Goal: Task Accomplishment & Management: Manage account settings

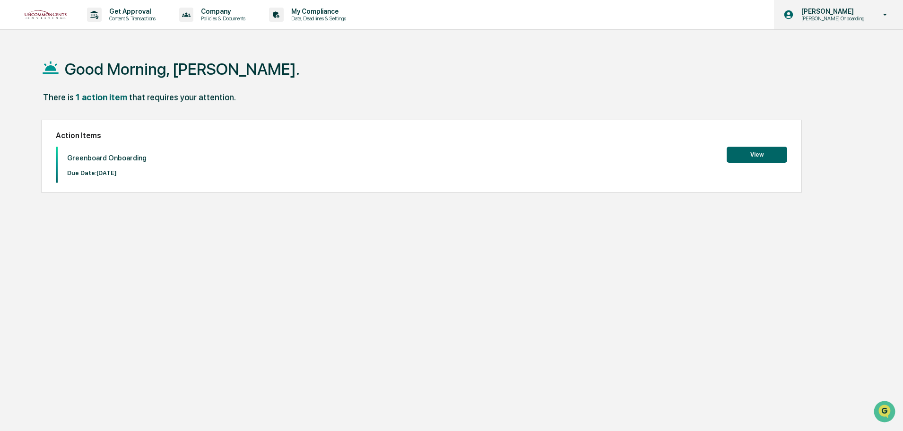
click at [885, 17] on icon at bounding box center [885, 14] width 17 height 9
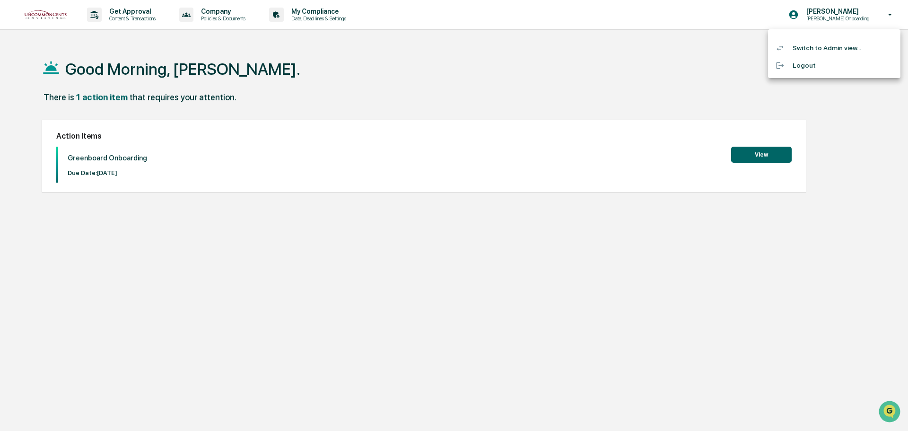
click at [858, 14] on div at bounding box center [454, 215] width 908 height 431
click at [841, 17] on p "[PERSON_NAME] Onboarding" at bounding box center [832, 18] width 76 height 7
click at [830, 46] on li "Switch to Admin view..." at bounding box center [834, 47] width 132 height 17
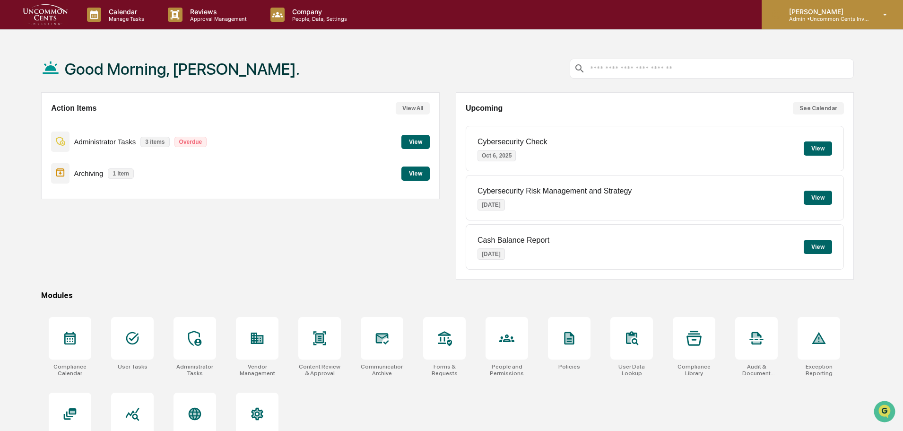
click at [882, 16] on icon at bounding box center [885, 14] width 17 height 9
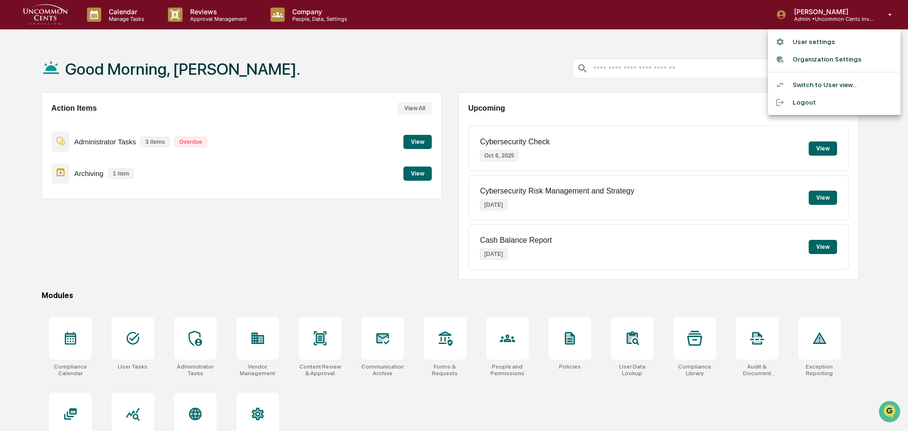
click at [814, 45] on li "User settings" at bounding box center [834, 41] width 132 height 17
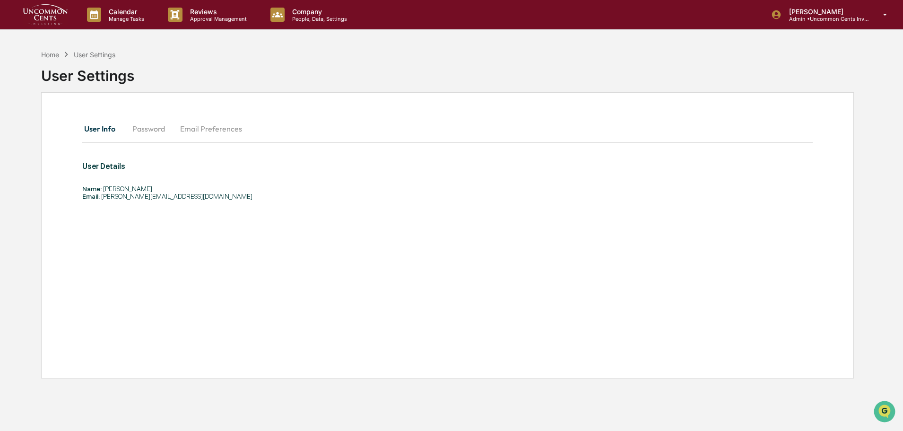
drag, startPoint x: 202, startPoint y: 116, endPoint x: 202, endPoint y: 125, distance: 9.0
click at [202, 116] on div "User Info Password Email Preferences User Details Name: [PERSON_NAME] Email: [P…" at bounding box center [447, 235] width 813 height 286
click at [203, 129] on button "Email Preferences" at bounding box center [211, 128] width 77 height 23
click at [173, 127] on button "Email Preferences" at bounding box center [212, 128] width 78 height 23
click at [156, 131] on button "Password" at bounding box center [149, 128] width 48 height 23
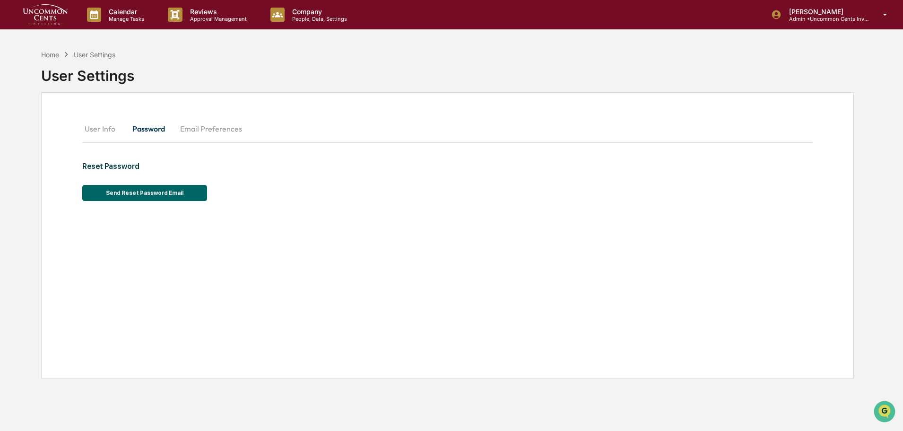
click at [101, 134] on button "User Info" at bounding box center [103, 128] width 43 height 23
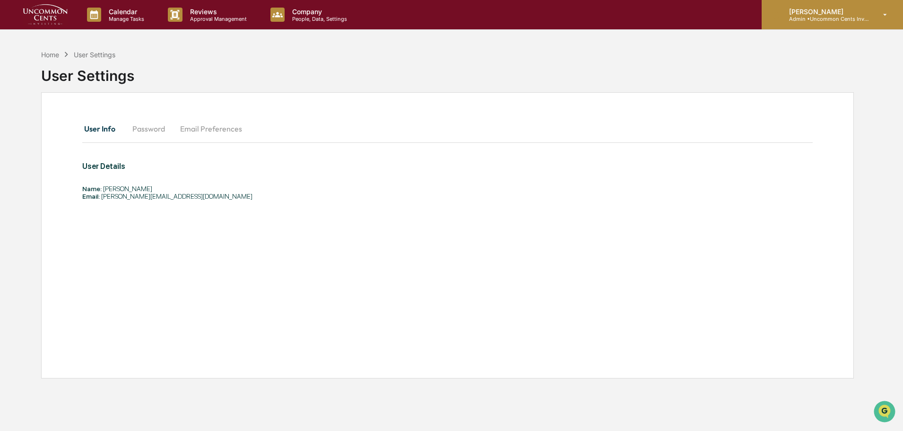
click at [889, 17] on icon at bounding box center [885, 14] width 17 height 9
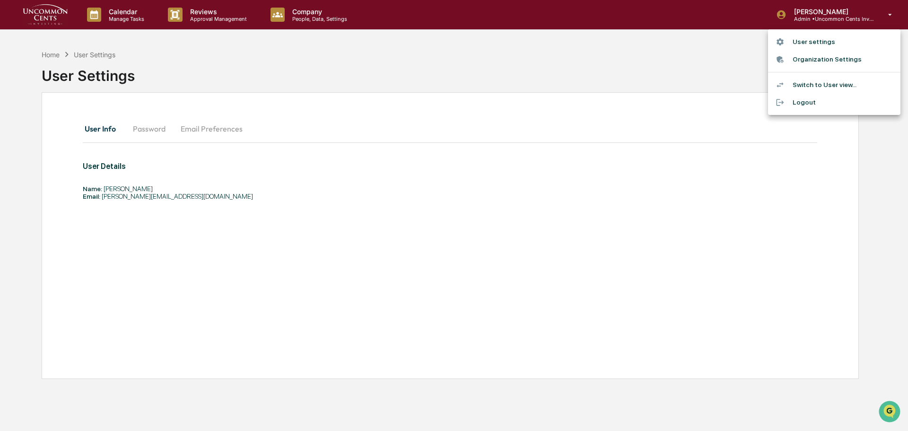
click at [841, 64] on li "Organization Settings" at bounding box center [834, 59] width 132 height 17
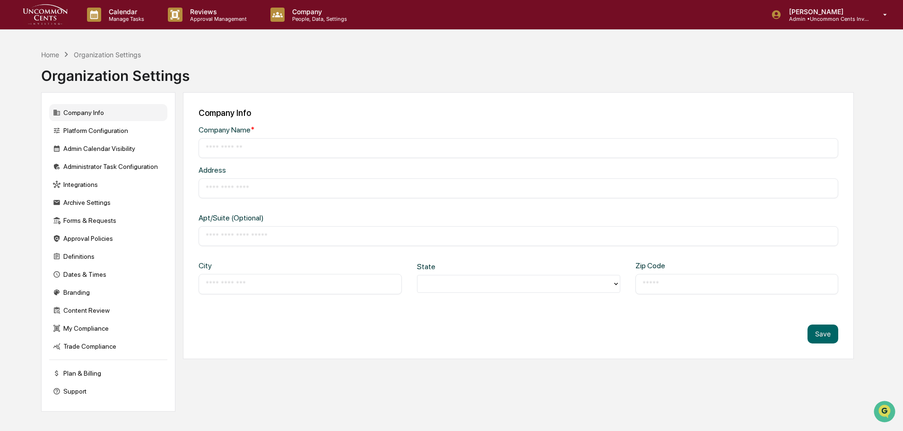
type input "**********"
type input "********"
type input "**********"
type input "*****"
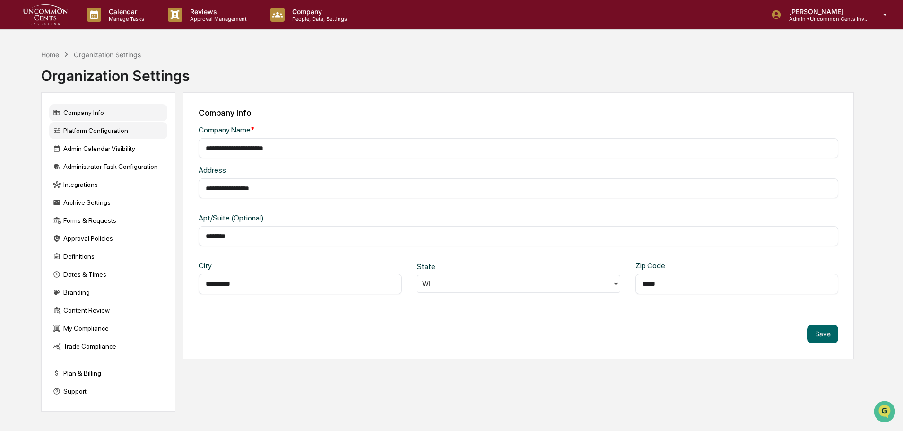
click at [99, 131] on div "Platform Configuration" at bounding box center [108, 130] width 118 height 17
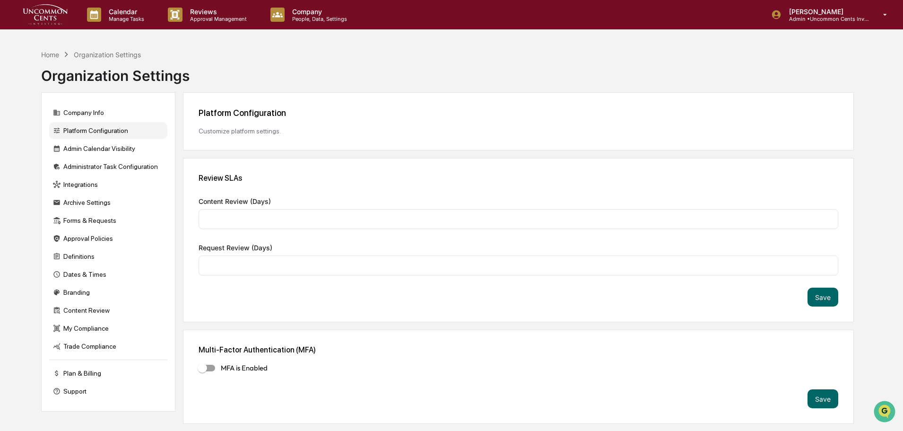
type input "*"
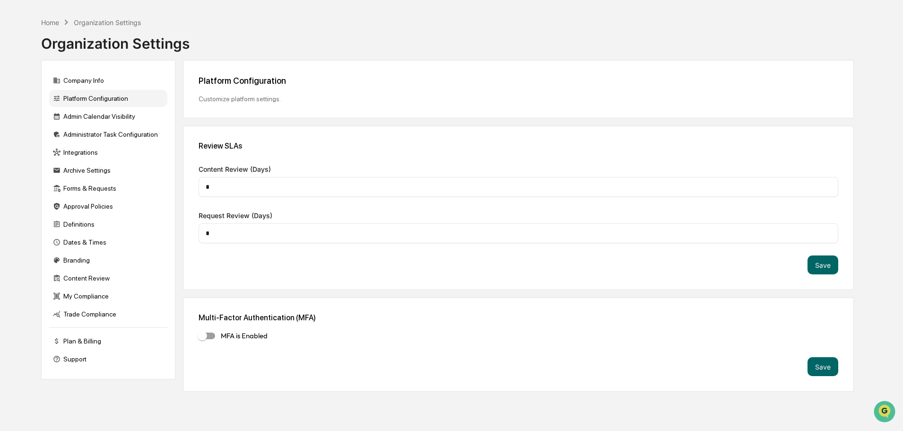
scroll to position [45, 0]
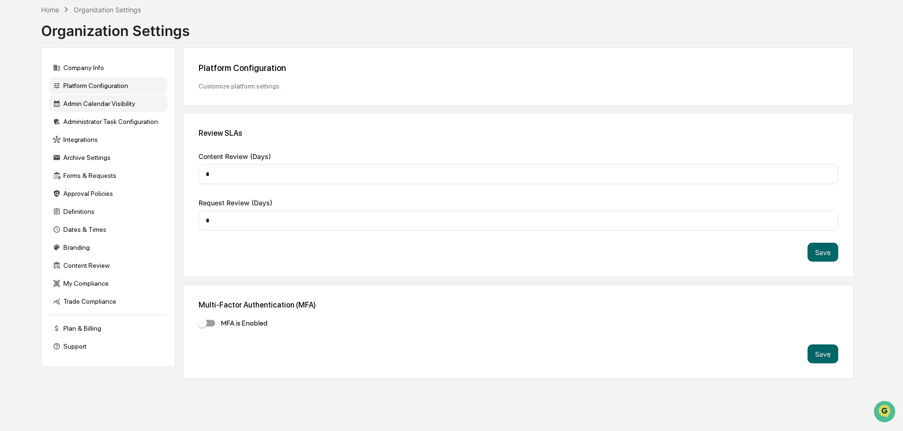
click at [101, 104] on div "Admin Calendar Visibility" at bounding box center [108, 103] width 118 height 17
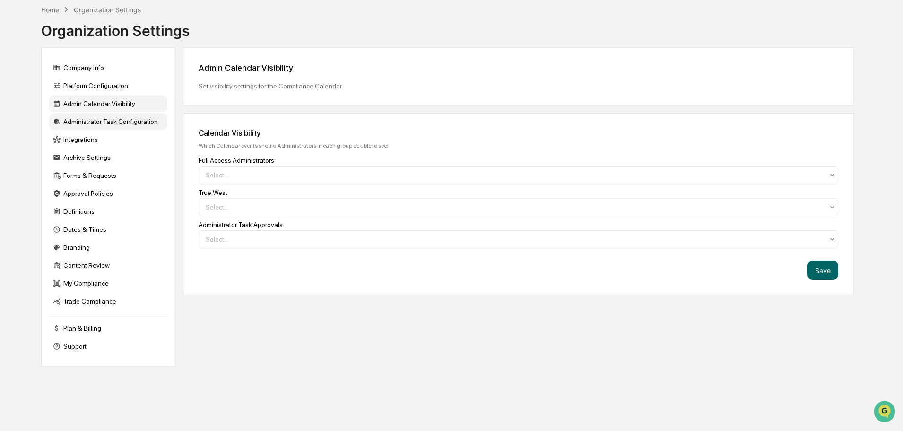
click at [100, 122] on div "Administrator Task Configuration" at bounding box center [108, 121] width 118 height 17
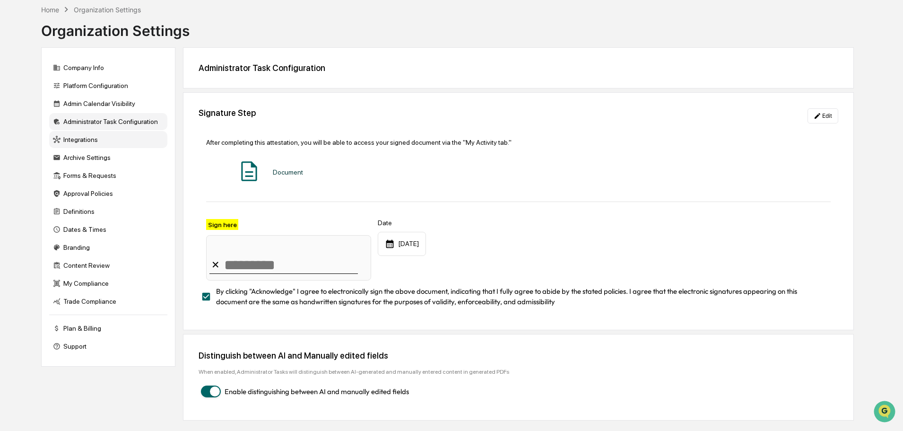
click at [101, 144] on div "Integrations" at bounding box center [108, 139] width 118 height 17
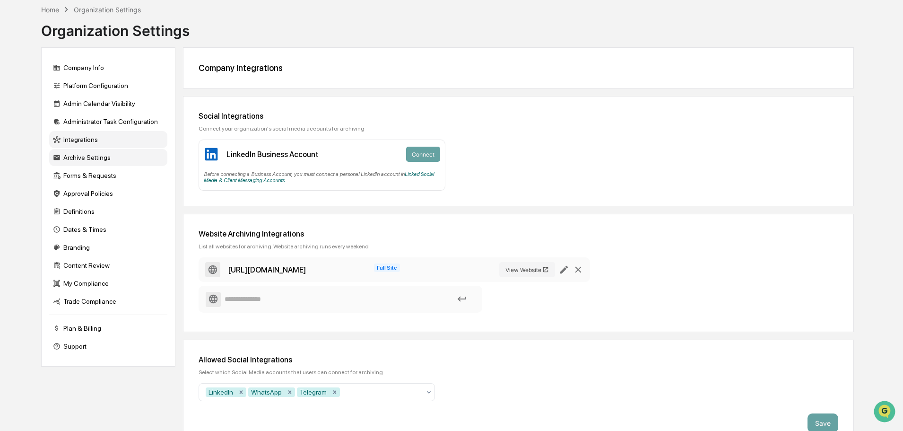
click at [102, 154] on div "Archive Settings" at bounding box center [108, 157] width 118 height 17
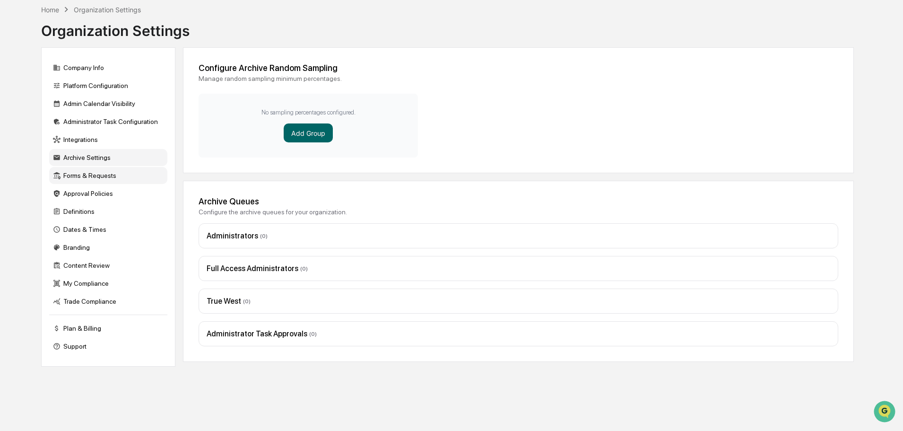
click at [101, 174] on div "Forms & Requests" at bounding box center [108, 175] width 118 height 17
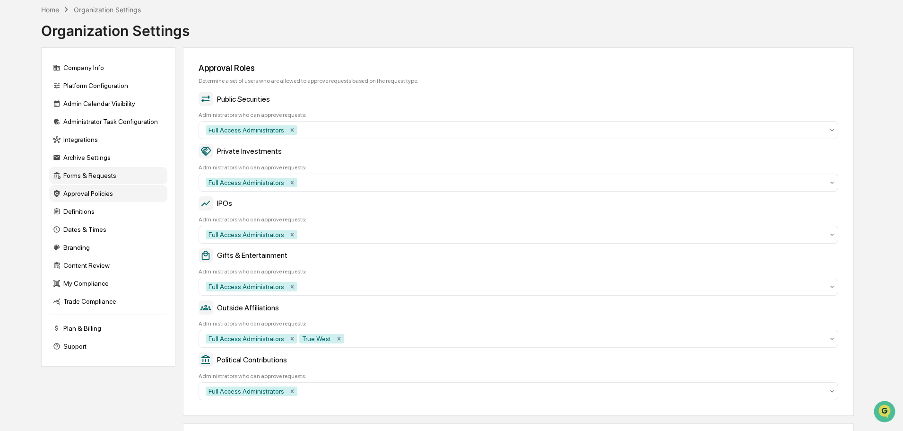
click at [100, 192] on div "Approval Policies" at bounding box center [108, 193] width 118 height 17
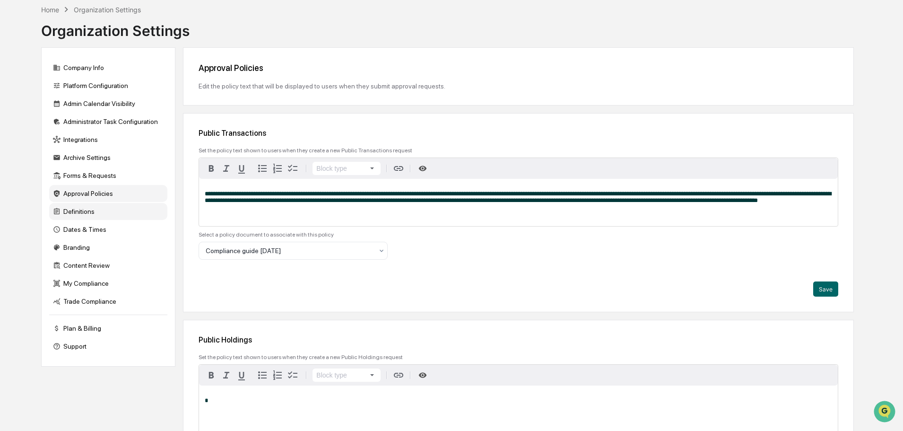
click at [99, 210] on div "Definitions" at bounding box center [108, 211] width 118 height 17
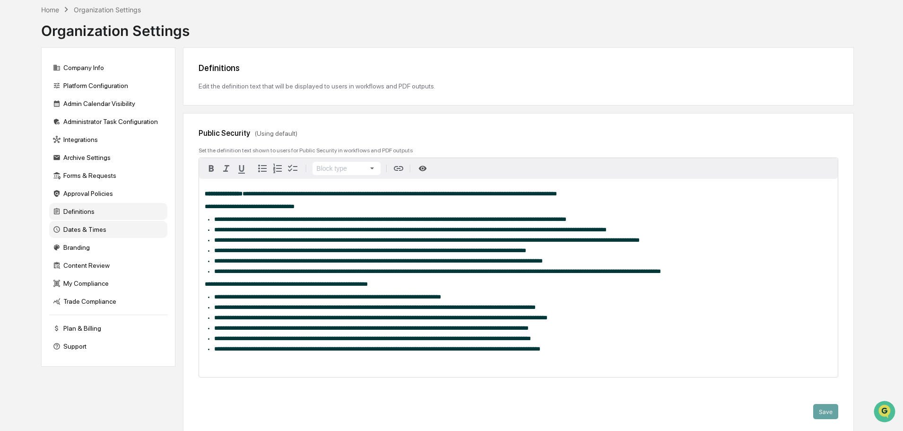
click at [99, 226] on div "Dates & Times" at bounding box center [108, 229] width 118 height 17
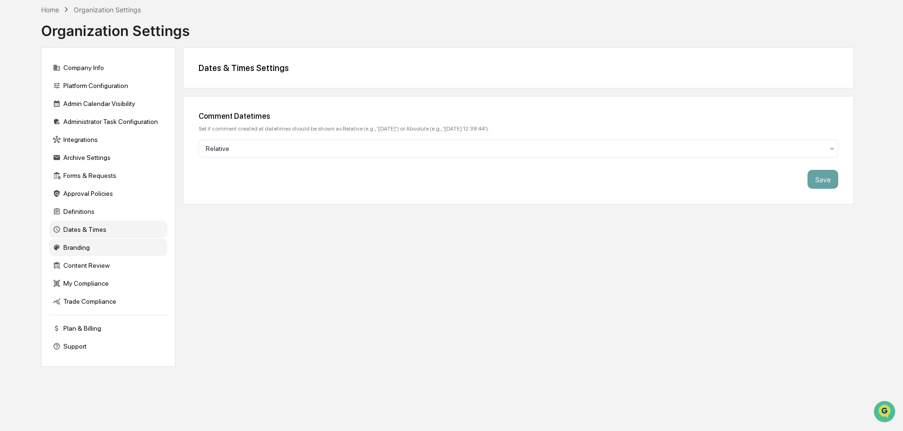
click at [98, 248] on div "Branding" at bounding box center [108, 247] width 118 height 17
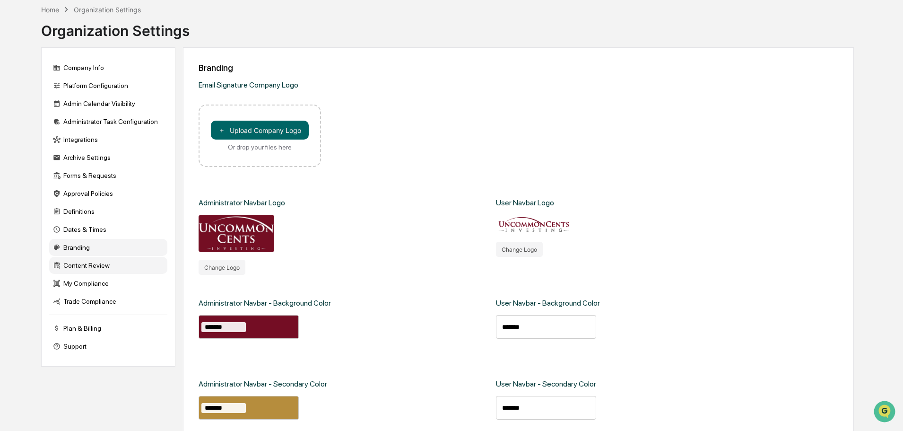
click at [96, 263] on div "Content Review" at bounding box center [108, 265] width 118 height 17
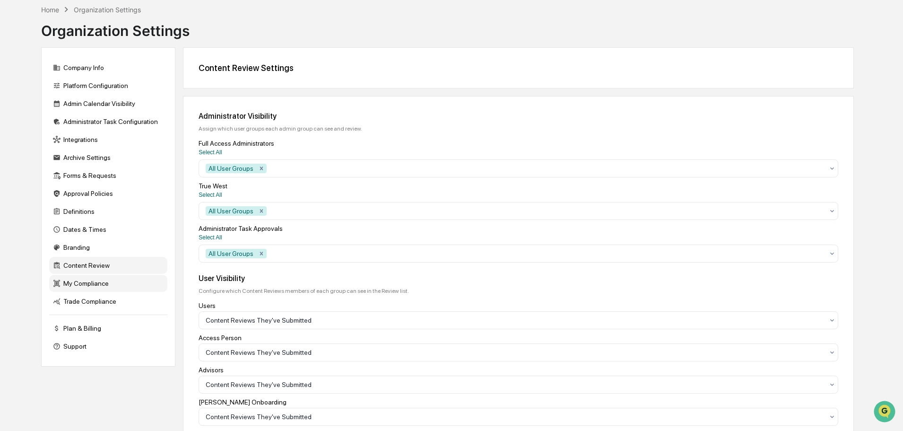
click at [96, 283] on div "My Compliance" at bounding box center [108, 283] width 118 height 17
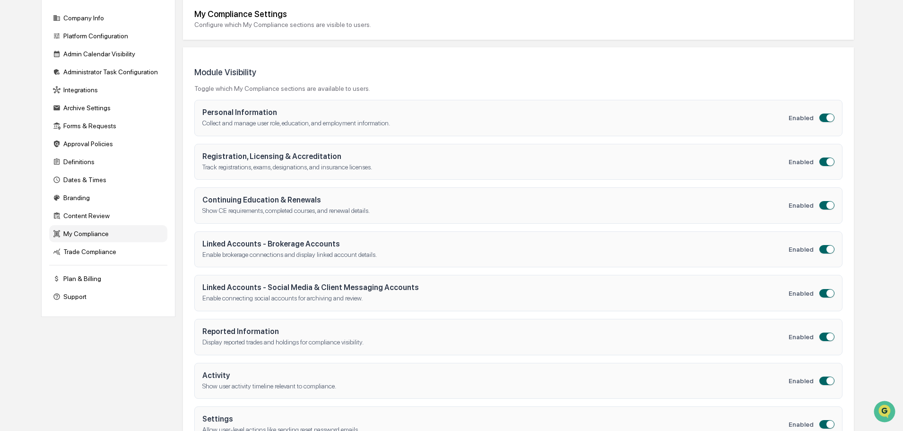
scroll to position [125, 0]
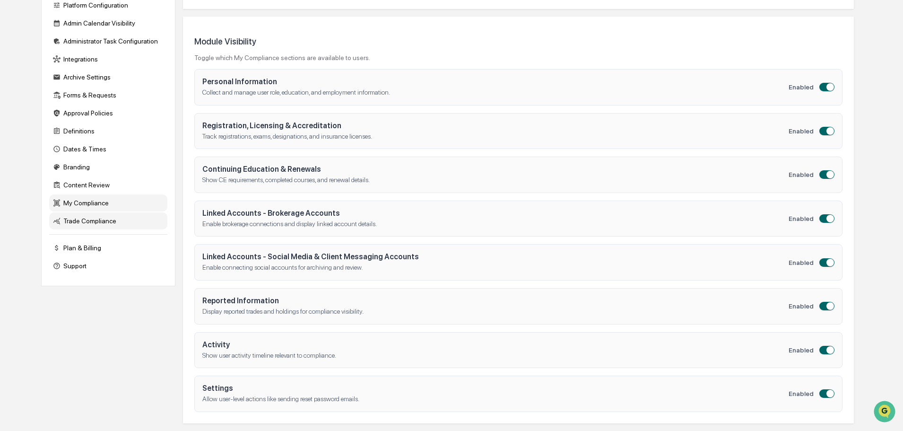
click at [120, 222] on div "Trade Compliance" at bounding box center [108, 220] width 118 height 17
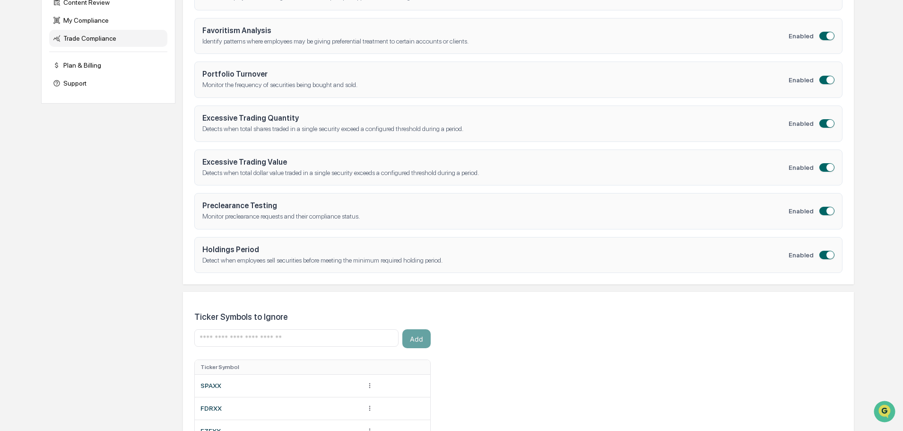
scroll to position [314, 0]
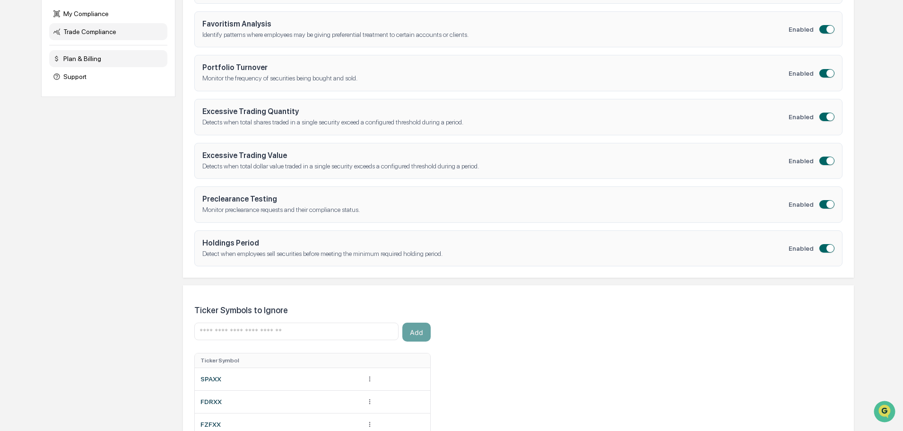
click at [98, 60] on div "Plan & Billing" at bounding box center [108, 58] width 118 height 17
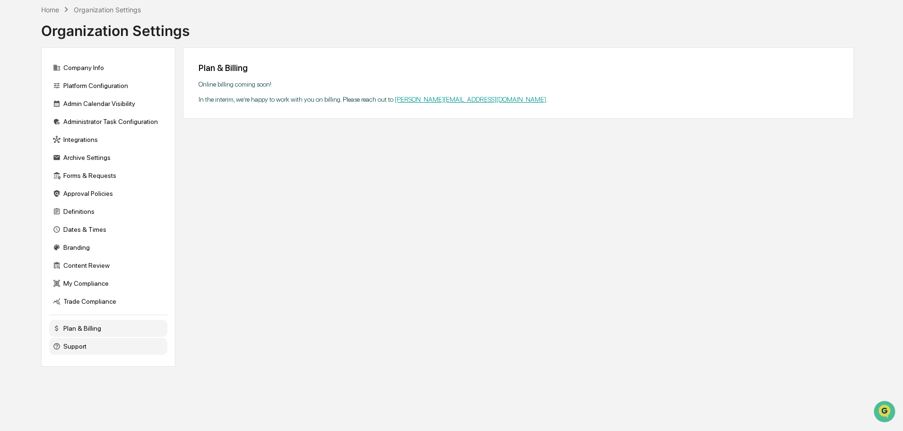
click at [84, 348] on div "Support" at bounding box center [108, 346] width 118 height 17
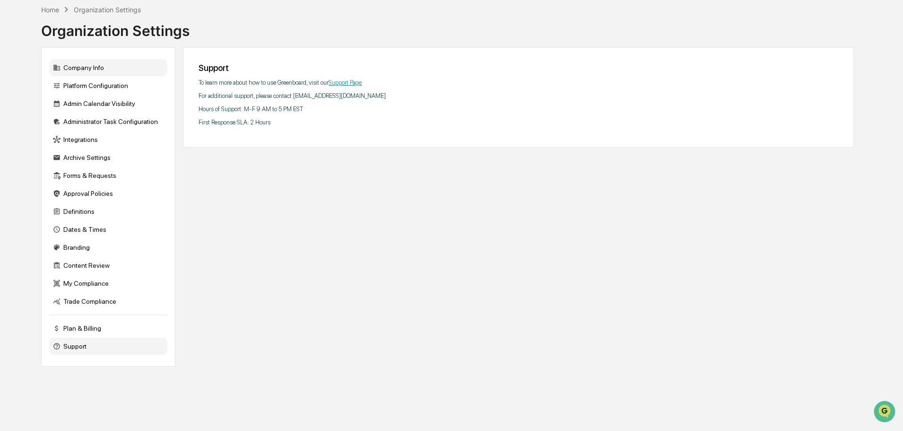
click at [72, 63] on div "Company Info" at bounding box center [108, 67] width 118 height 17
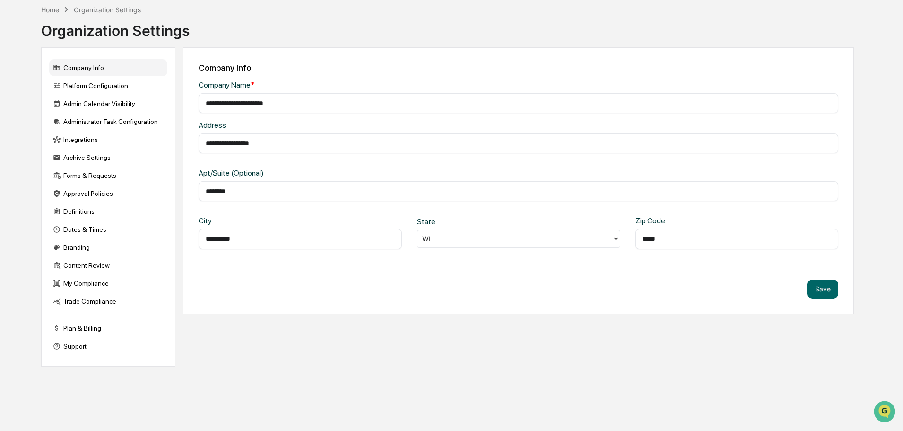
click at [52, 11] on div "Home" at bounding box center [50, 10] width 18 height 8
